Goal: Task Accomplishment & Management: Complete application form

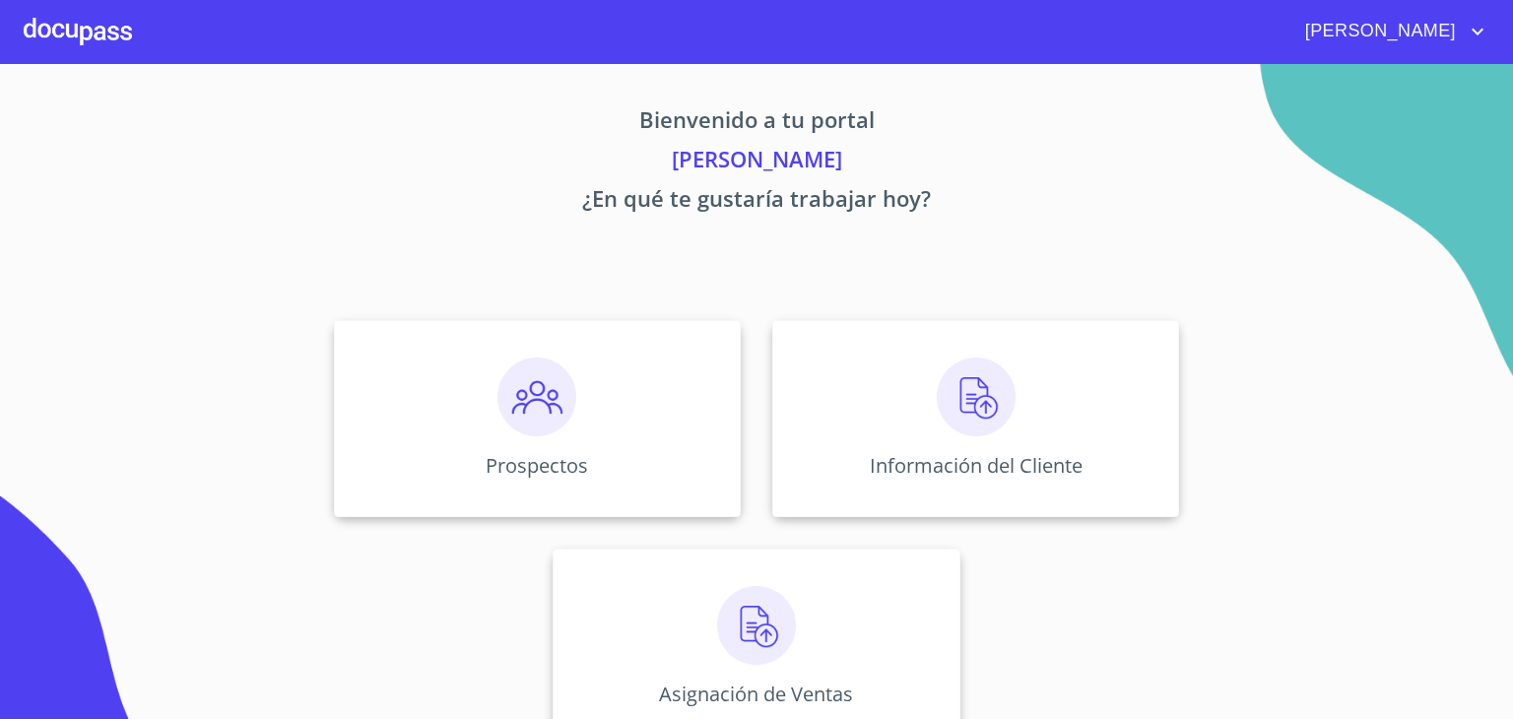
click at [1232, 283] on div "Bienvenido a tu portal JOSÉ NAHÚN TORRES GARCÍA ¿En qué te gustaría trabajar ho…" at bounding box center [756, 411] width 1261 height 694
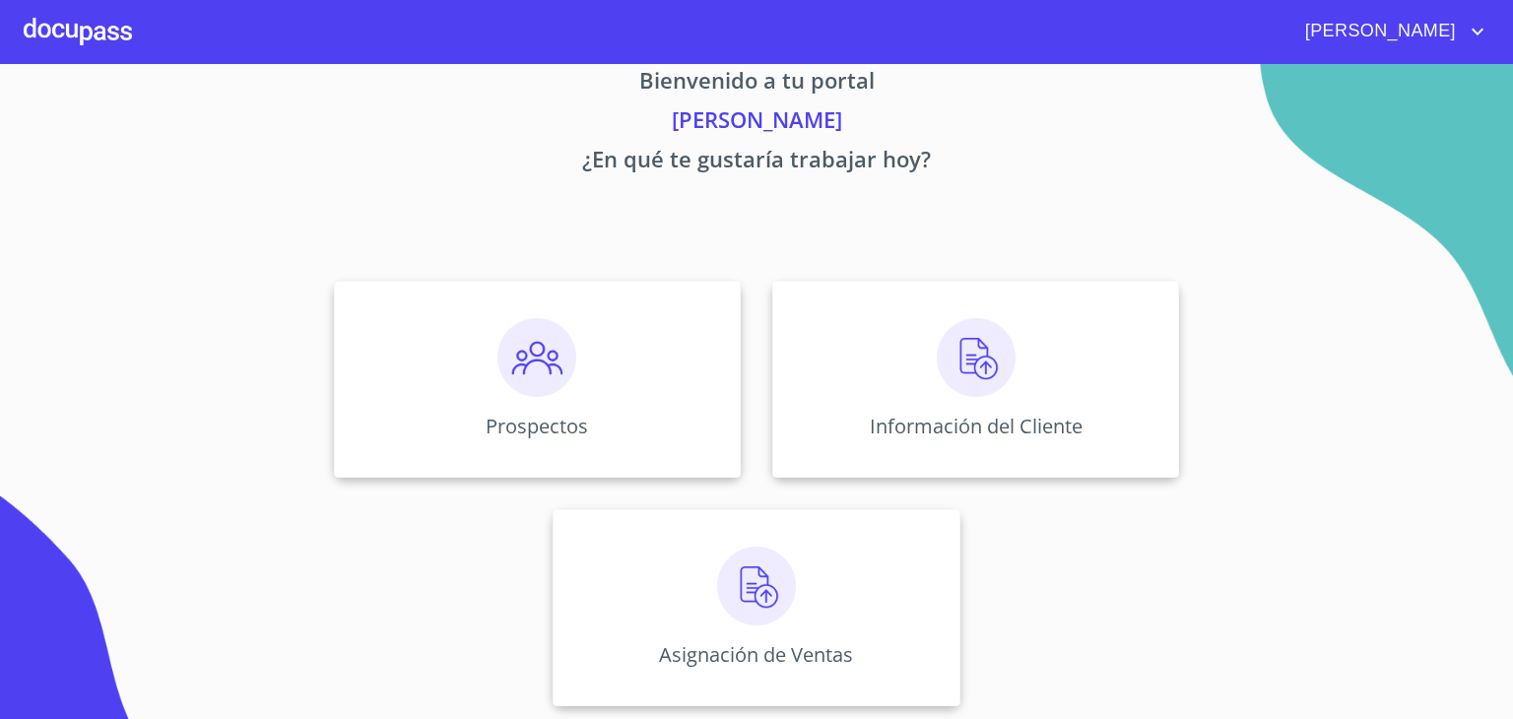
scroll to position [41, 0]
click at [532, 344] on img at bounding box center [536, 355] width 79 height 79
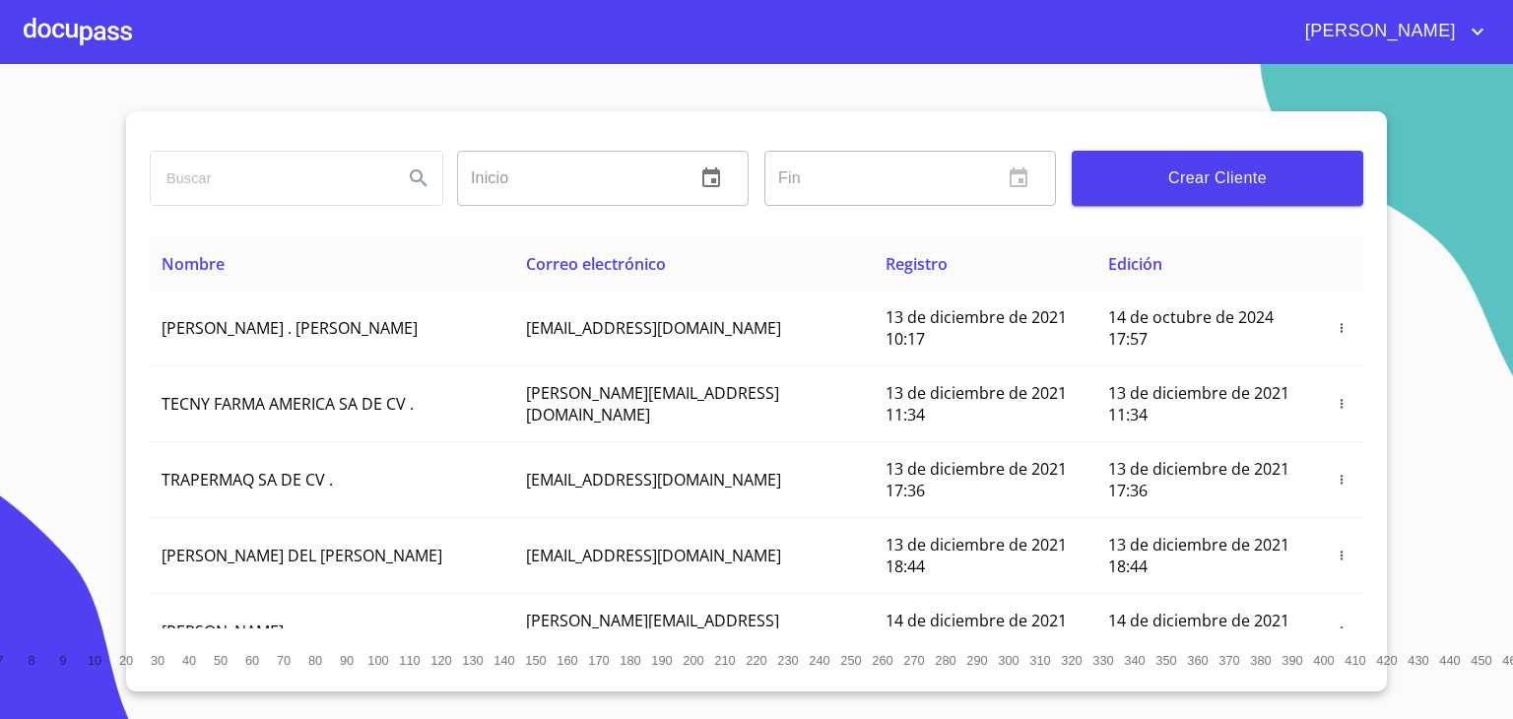
click at [1426, 29] on span "[PERSON_NAME]" at bounding box center [1377, 32] width 175 height 32
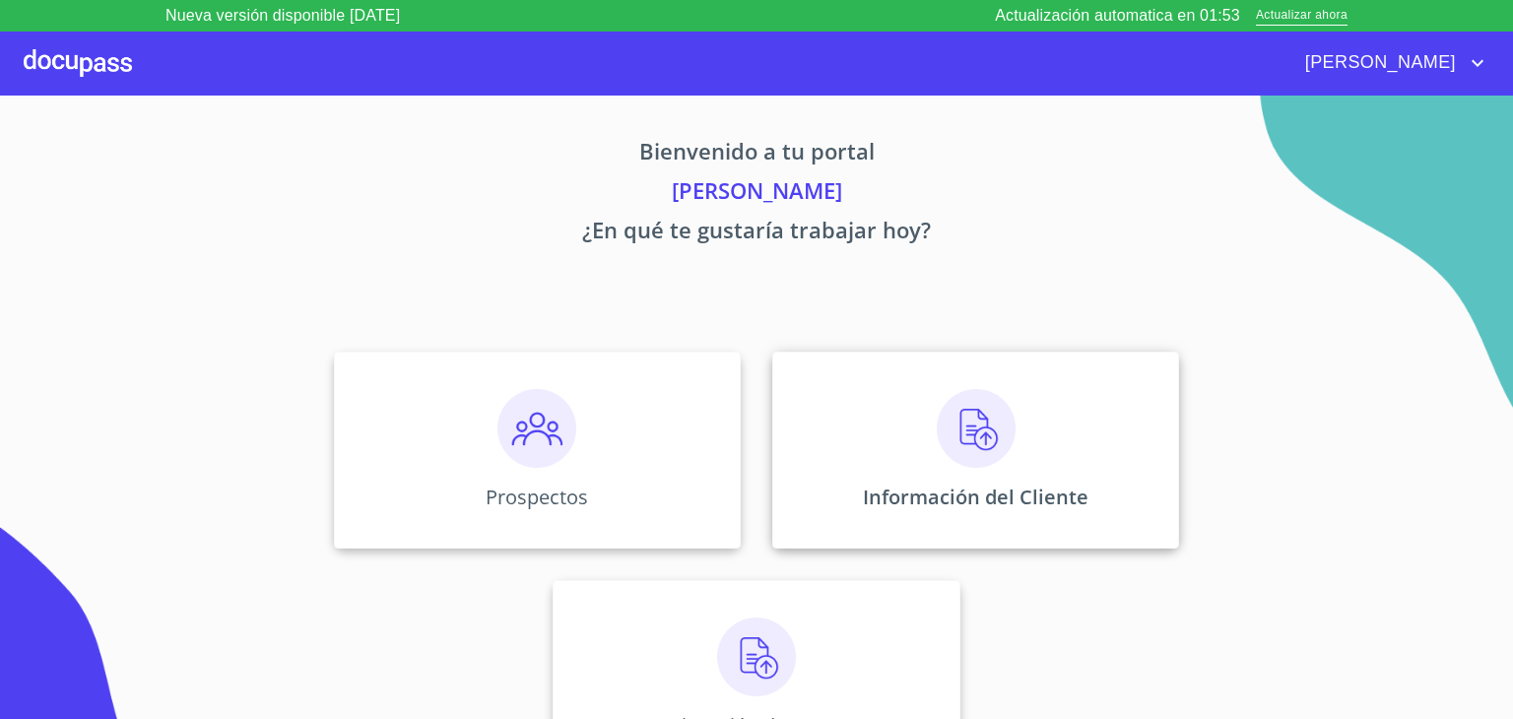
click at [962, 502] on p "Información del Cliente" at bounding box center [976, 497] width 226 height 27
click at [770, 689] on img at bounding box center [756, 657] width 79 height 79
click at [1256, 353] on div "Prospectos Información del Cliente Asignación de Ventas" at bounding box center [757, 564] width 1222 height 457
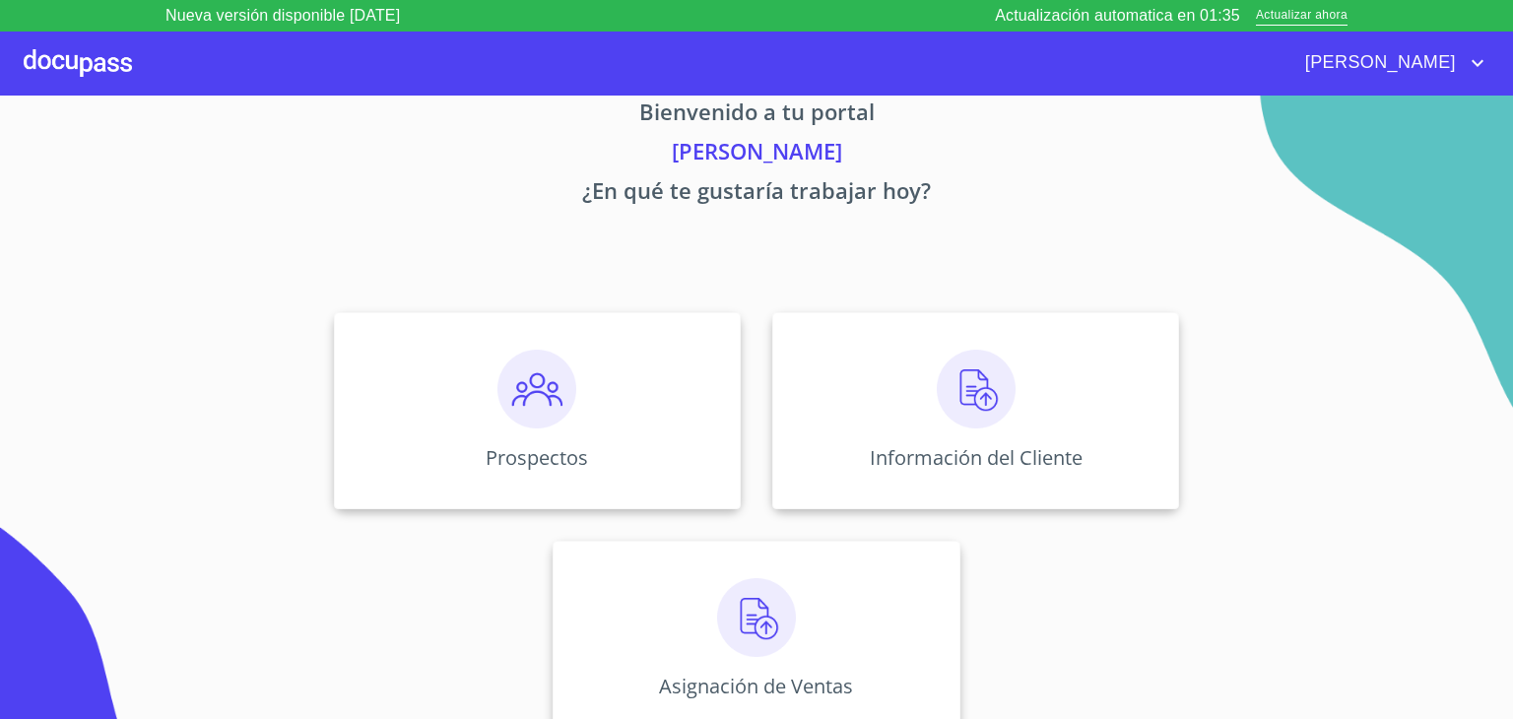
scroll to position [41, 0]
click at [1475, 63] on icon "account of current user" at bounding box center [1478, 63] width 12 height 7
click at [1454, 69] on li "Salir" at bounding box center [1457, 62] width 64 height 35
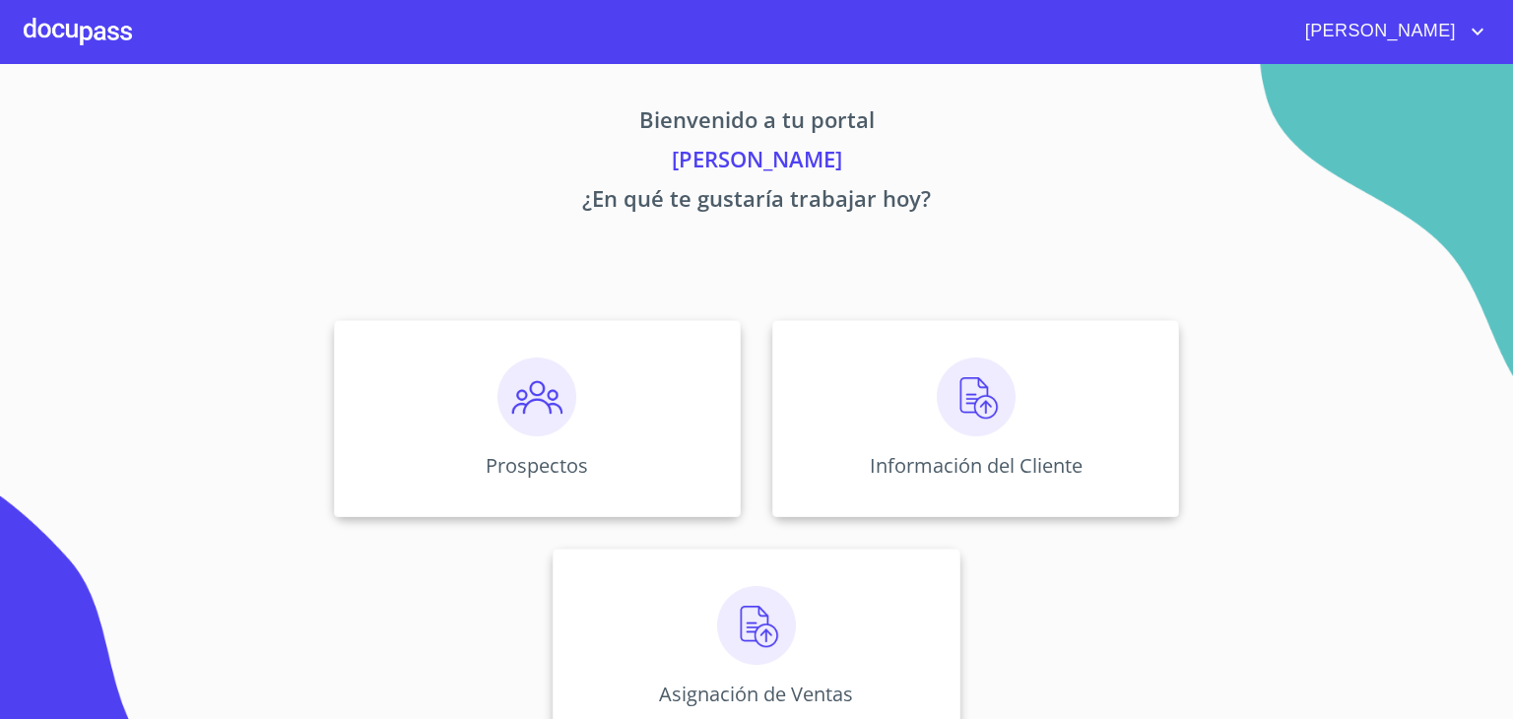
click at [1472, 28] on icon "account of current user" at bounding box center [1478, 32] width 24 height 24
click at [1472, 28] on li "Salir" at bounding box center [1457, 41] width 64 height 35
